Goal: Transaction & Acquisition: Purchase product/service

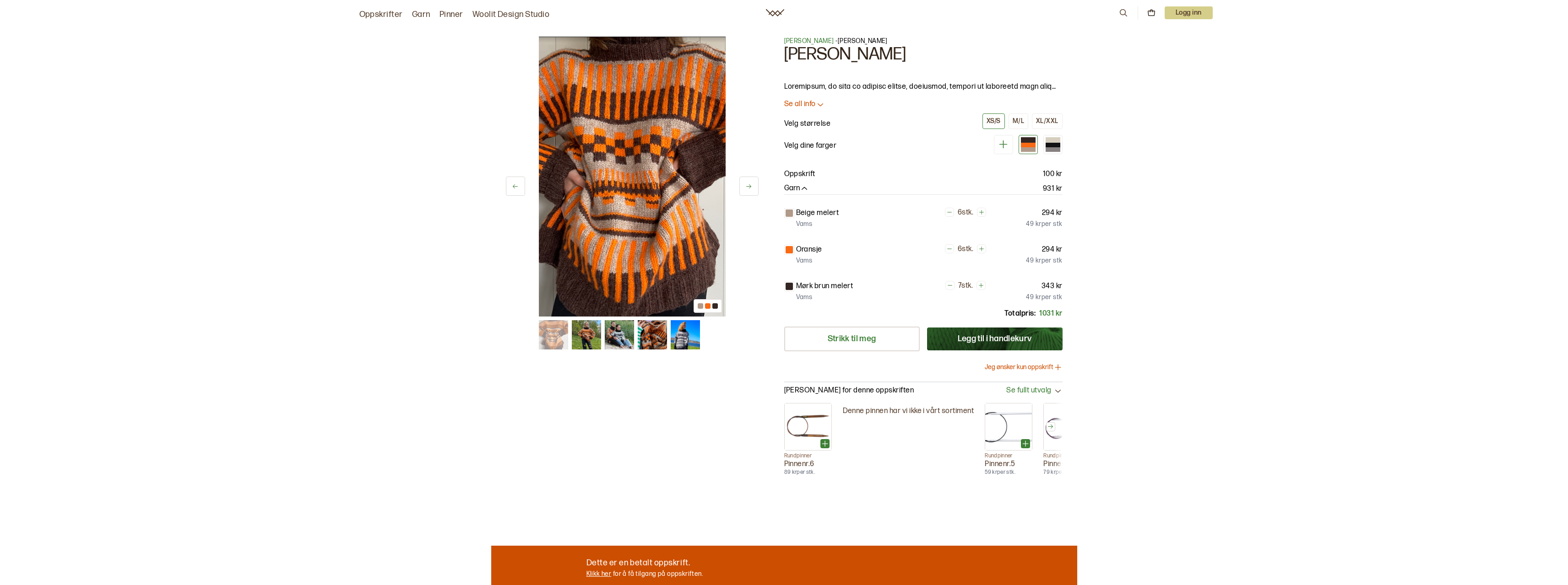
click at [745, 193] on button at bounding box center [748, 186] width 19 height 19
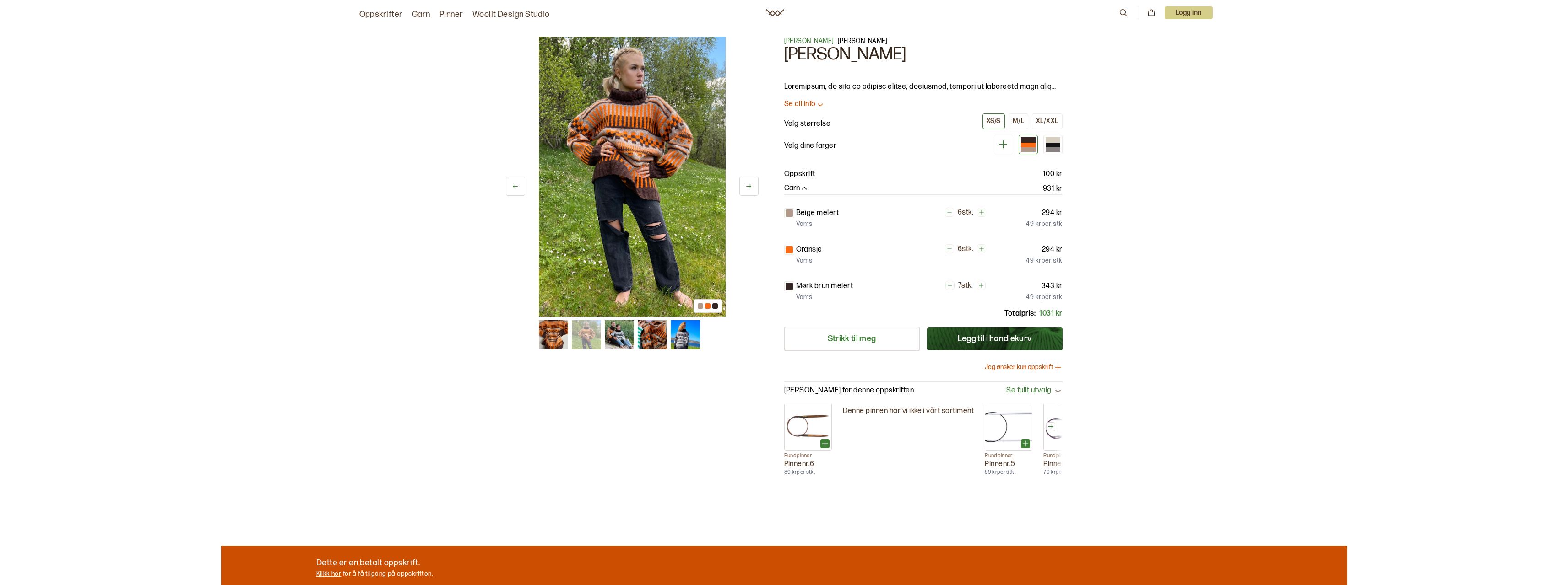
click at [751, 186] on icon at bounding box center [748, 186] width 7 height 7
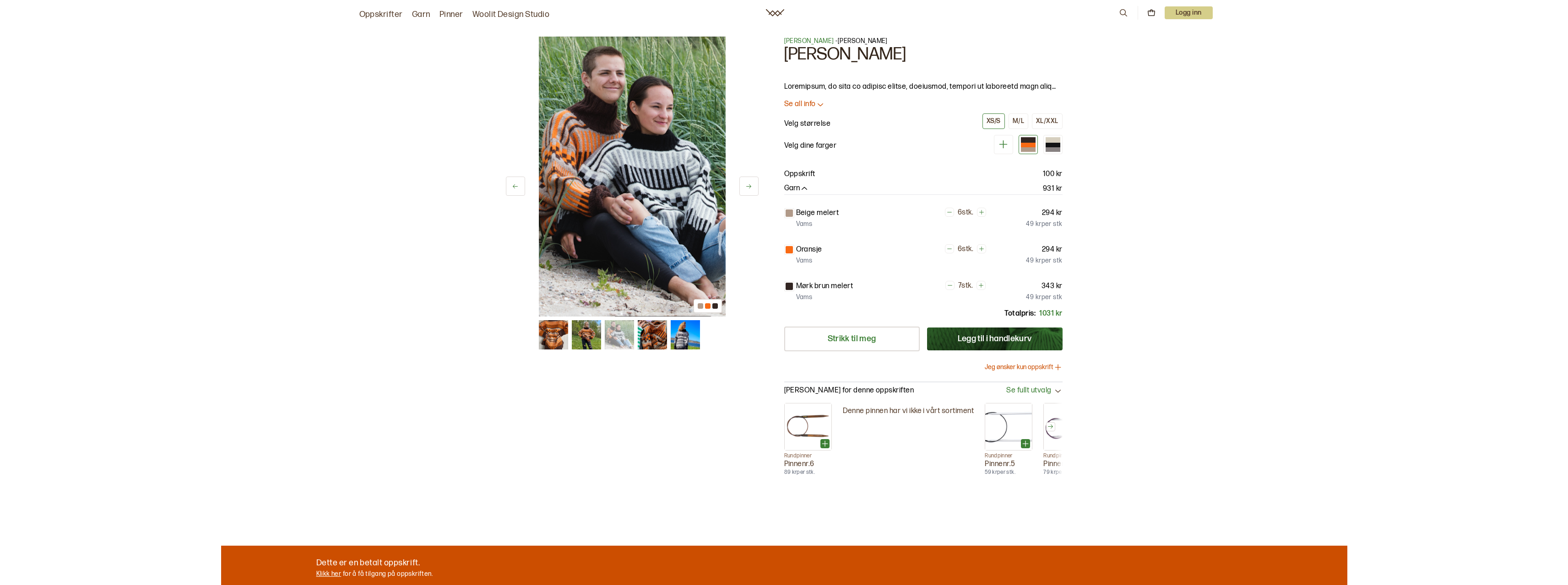
click at [751, 186] on icon at bounding box center [748, 186] width 7 height 7
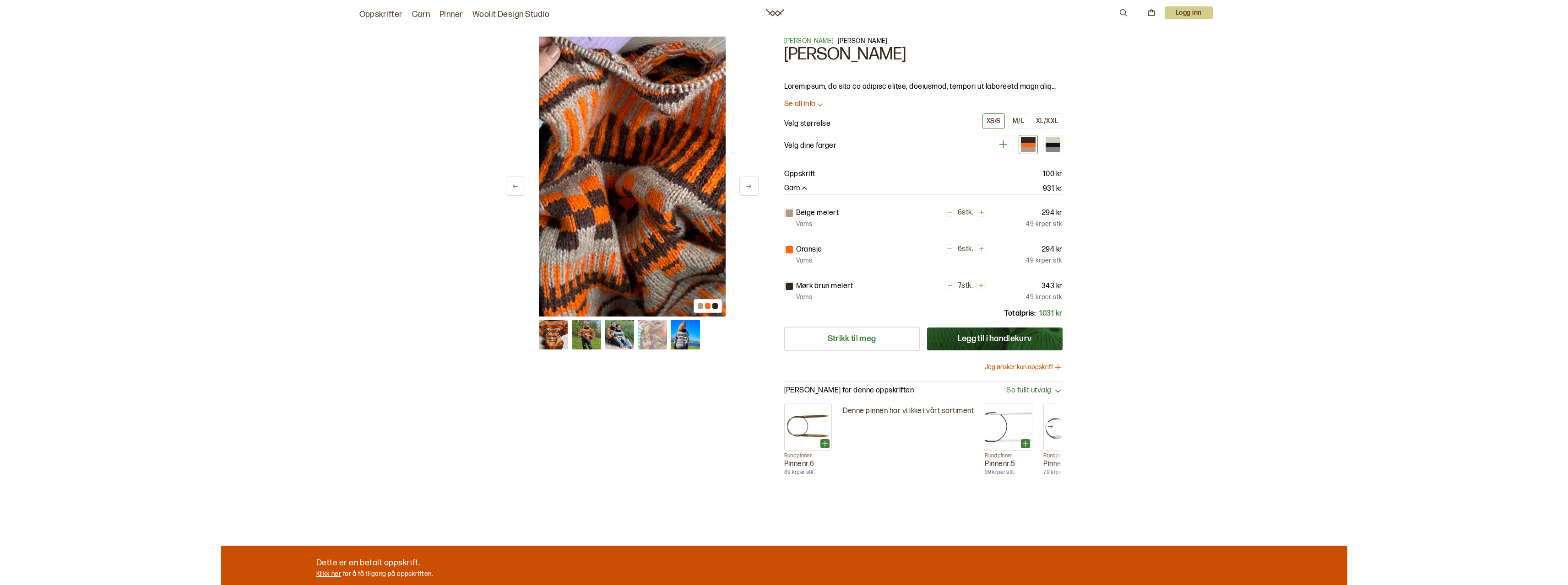
click at [751, 186] on icon at bounding box center [748, 186] width 7 height 7
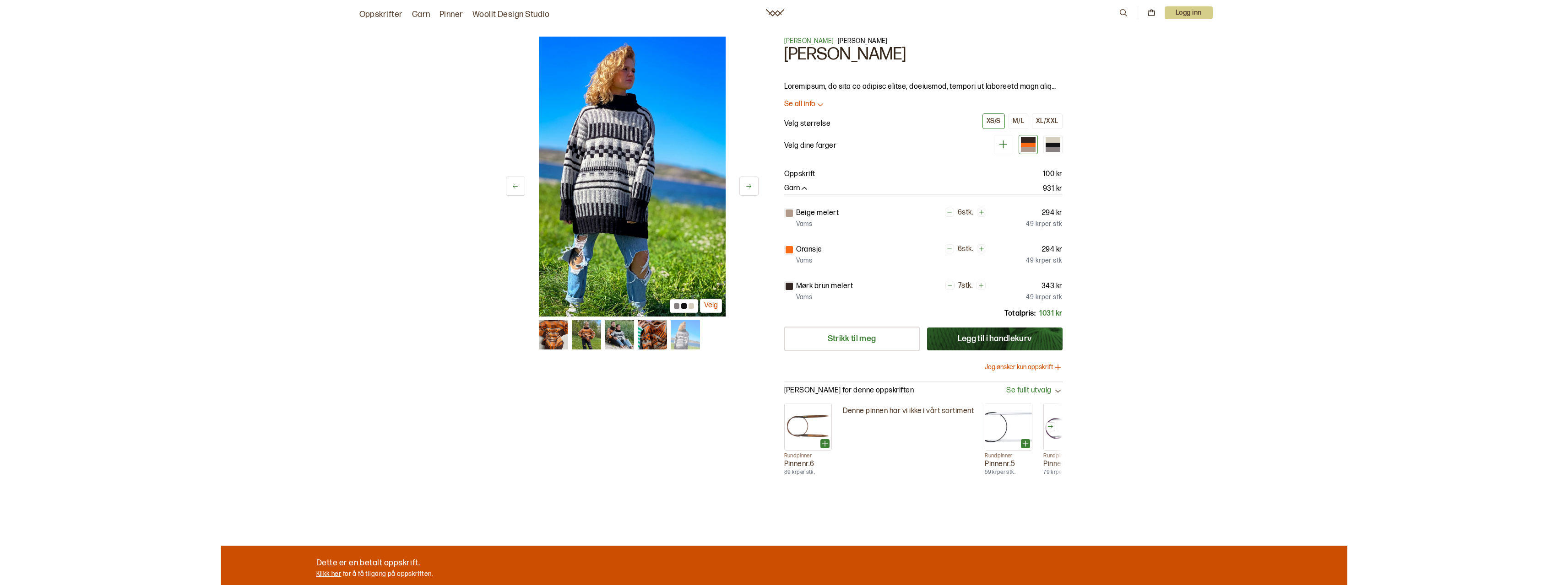
click at [751, 186] on icon at bounding box center [748, 186] width 7 height 7
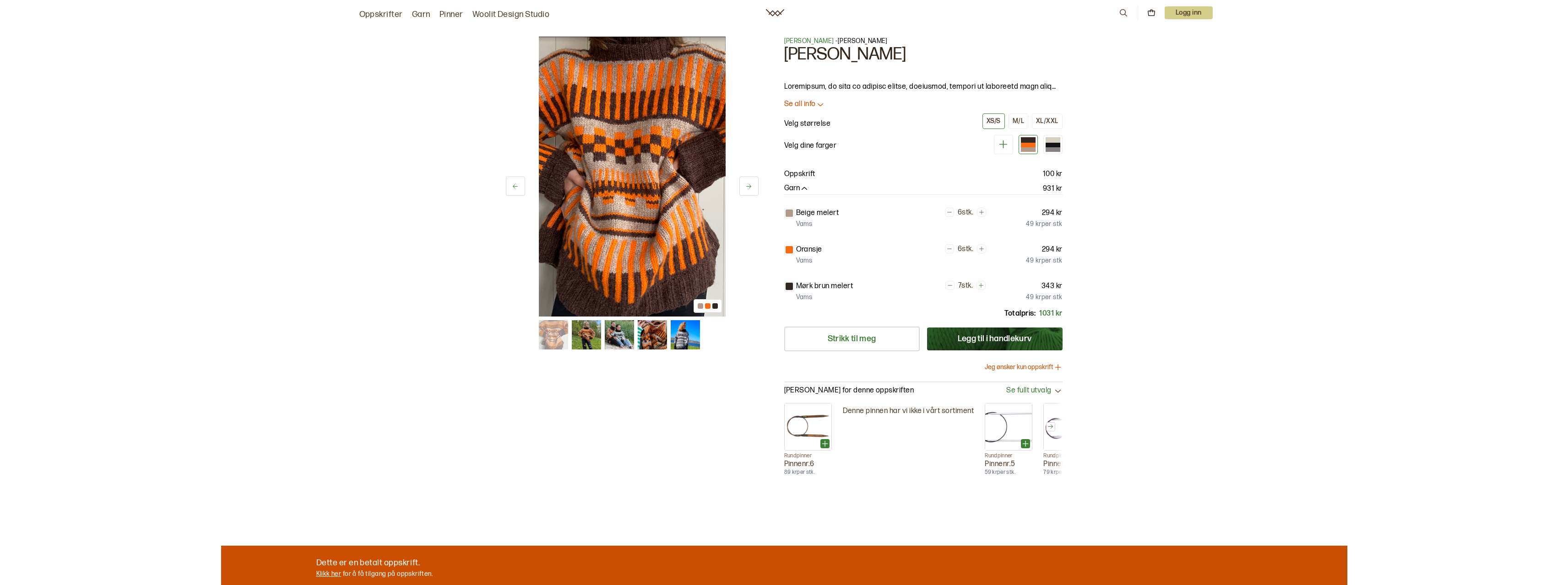
click at [751, 186] on icon at bounding box center [748, 186] width 7 height 7
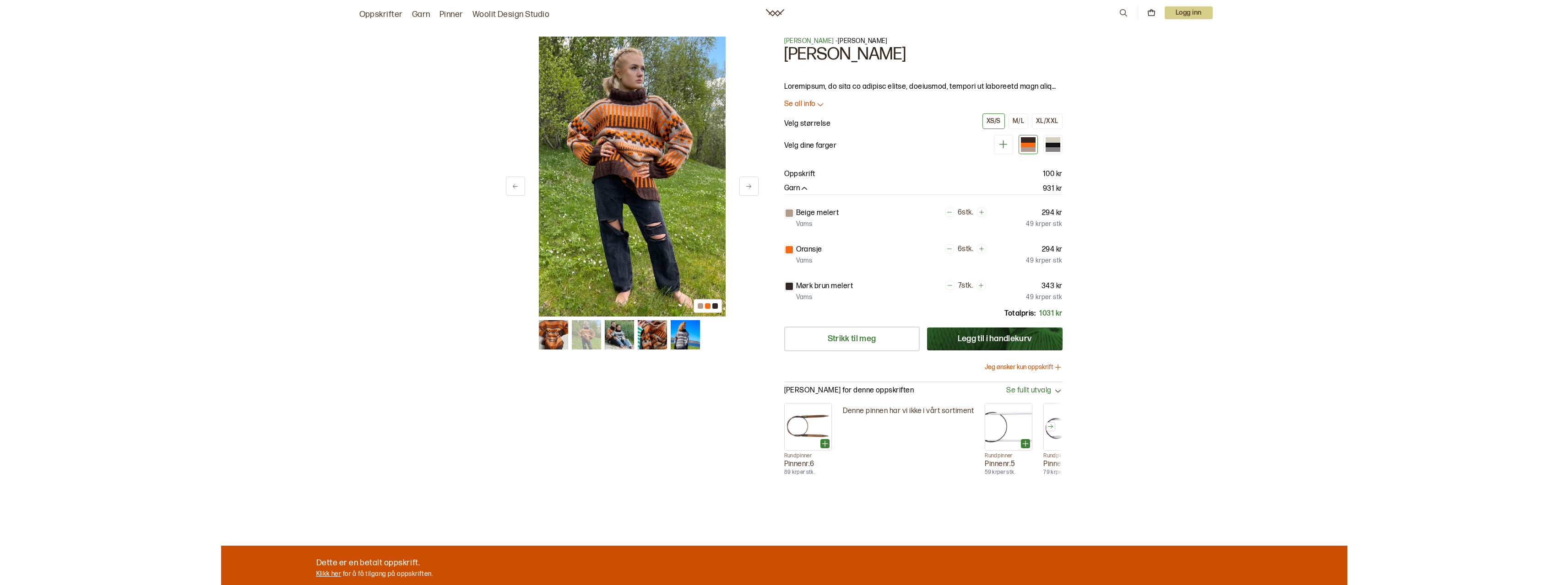
click at [751, 186] on icon at bounding box center [748, 186] width 7 height 7
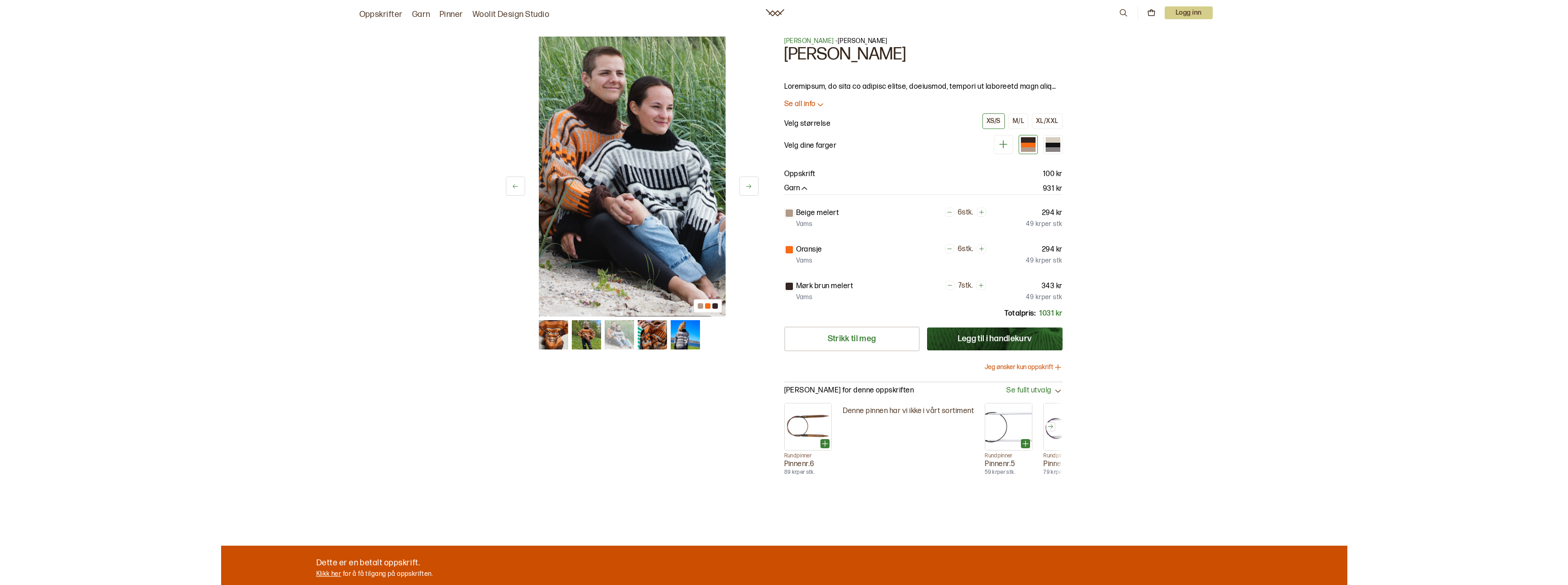
click at [751, 186] on icon at bounding box center [748, 186] width 7 height 7
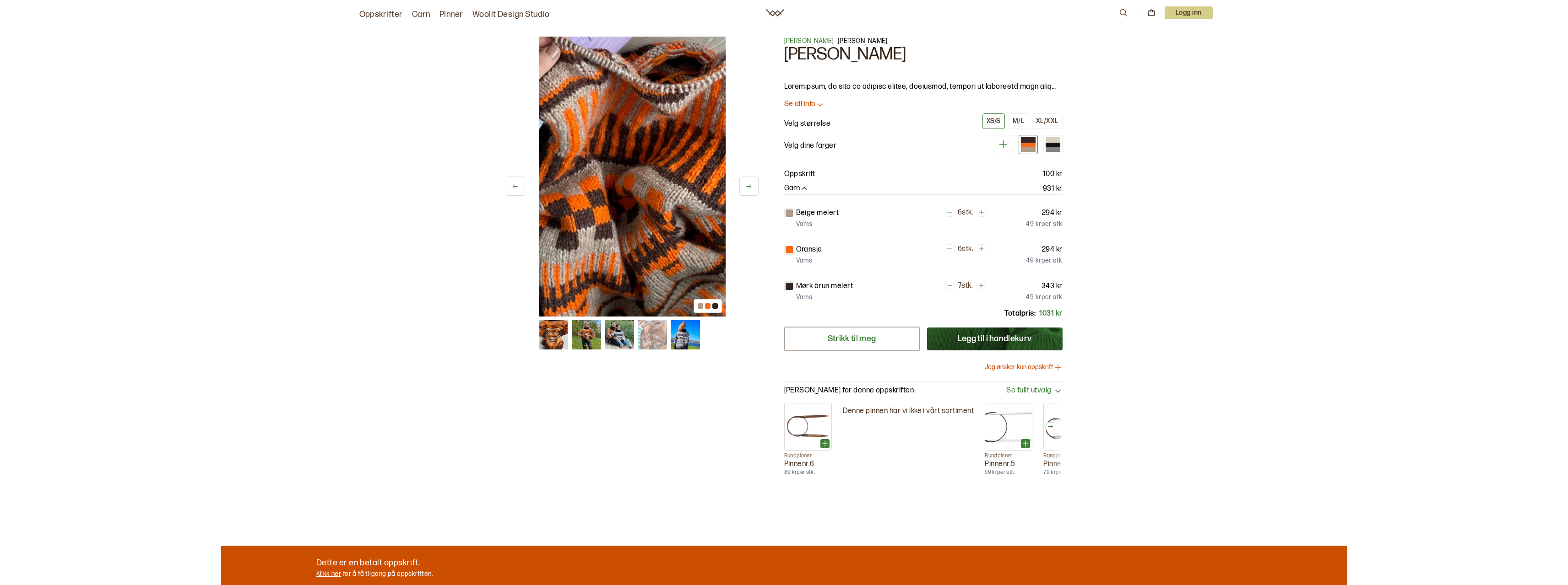
click at [852, 335] on link "Strikk til meg" at bounding box center [851, 339] width 135 height 25
